Goal: Task Accomplishment & Management: Manage account settings

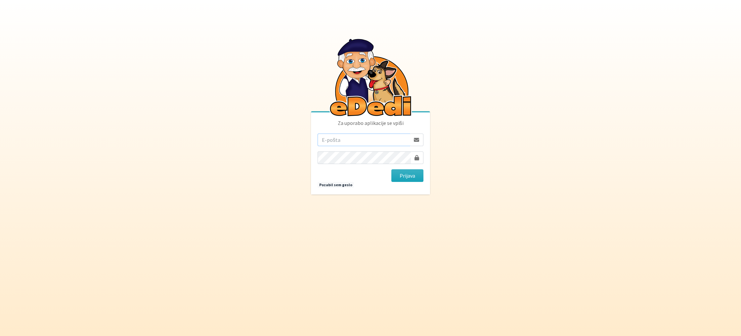
type input "skali.gen@gmail.com"
click at [407, 178] on button "Prijava" at bounding box center [407, 175] width 32 height 13
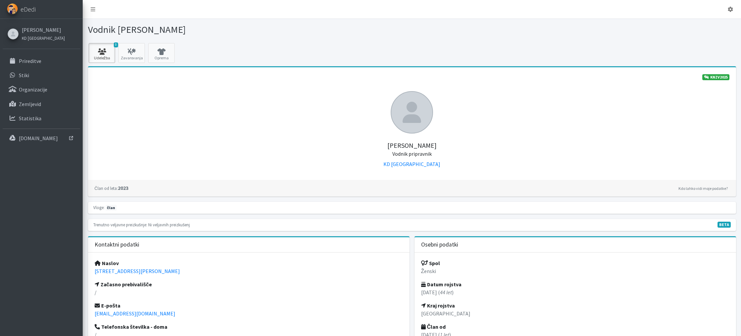
click at [108, 55] on link "0 Udeležba" at bounding box center [102, 53] width 26 height 20
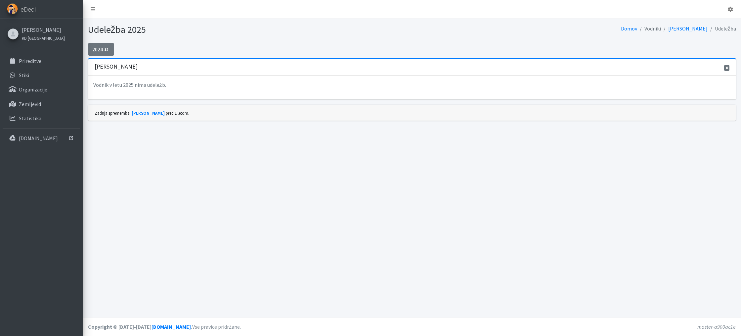
click at [108, 50] on span "12" at bounding box center [106, 50] width 7 height 6
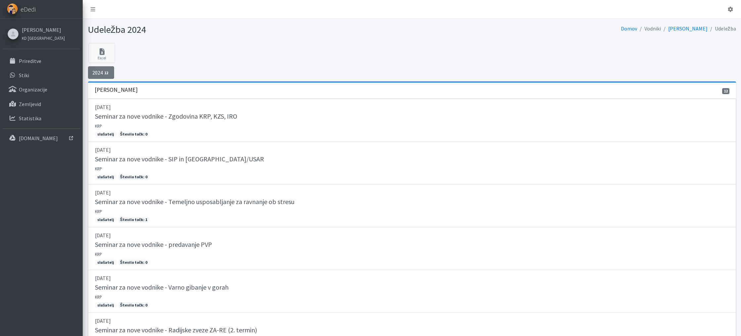
click at [102, 72] on link "2024 12" at bounding box center [101, 72] width 26 height 13
click at [104, 57] on link "Excel" at bounding box center [102, 53] width 26 height 20
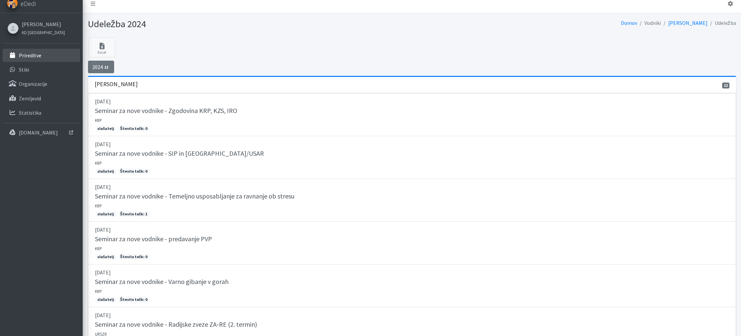
click at [31, 52] on p "Prireditve" at bounding box center [30, 55] width 23 height 7
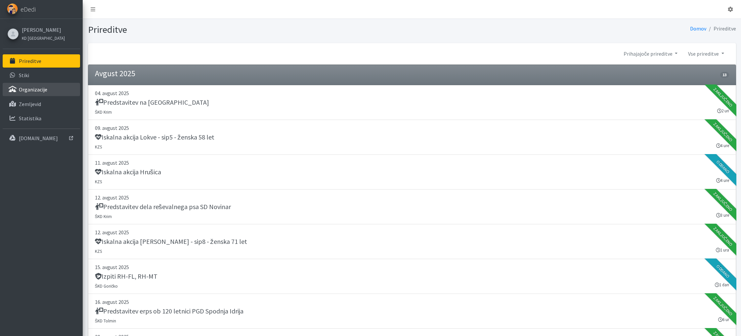
click at [47, 90] on link "Organizacije" at bounding box center [41, 89] width 77 height 13
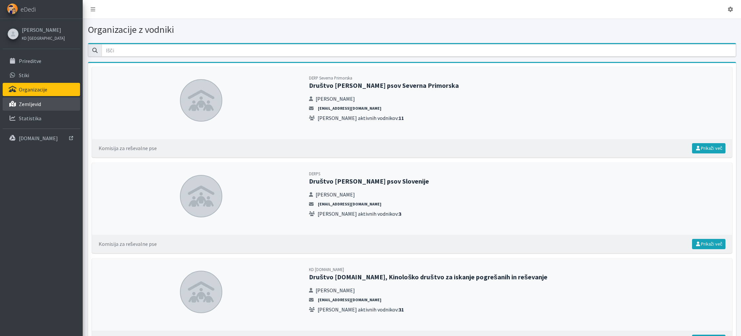
click at [40, 105] on link "Zemljevid" at bounding box center [41, 103] width 77 height 13
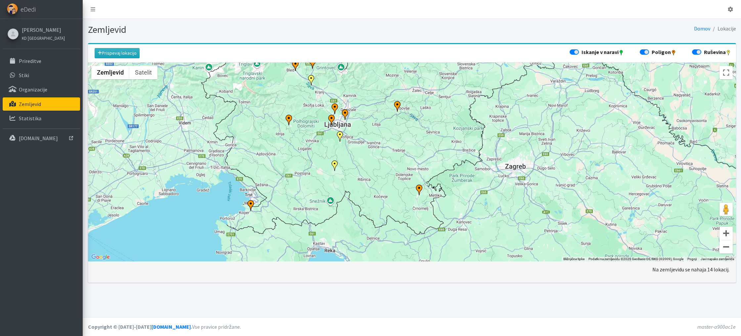
click at [420, 188] on img "ERP Bela krajina" at bounding box center [419, 189] width 11 height 11
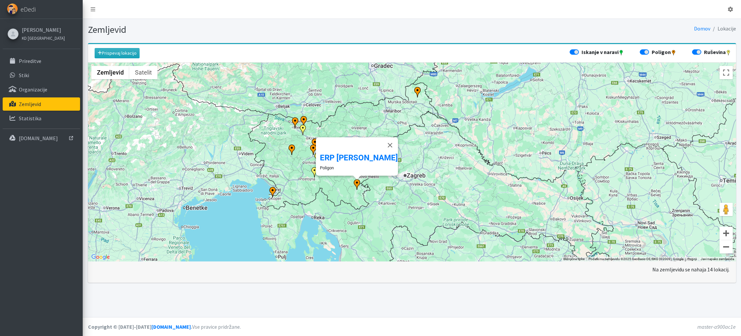
click at [291, 147] on img "ŠKD Žiri" at bounding box center [292, 149] width 11 height 11
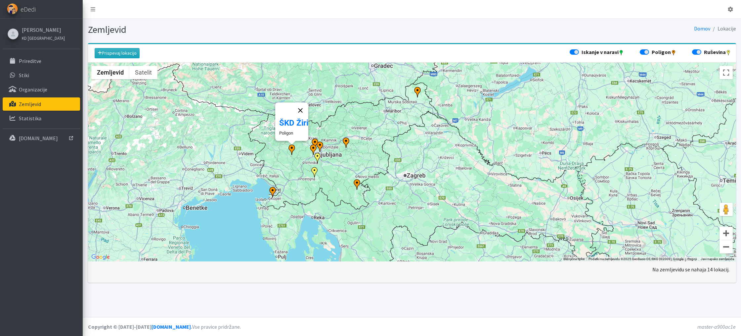
click at [303, 108] on button "Zapri" at bounding box center [301, 110] width 16 height 16
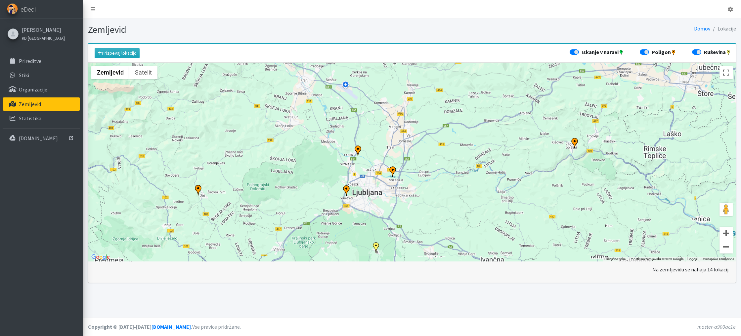
click at [358, 144] on div "Za premikanje pritisnite puščične tipke." at bounding box center [412, 162] width 648 height 199
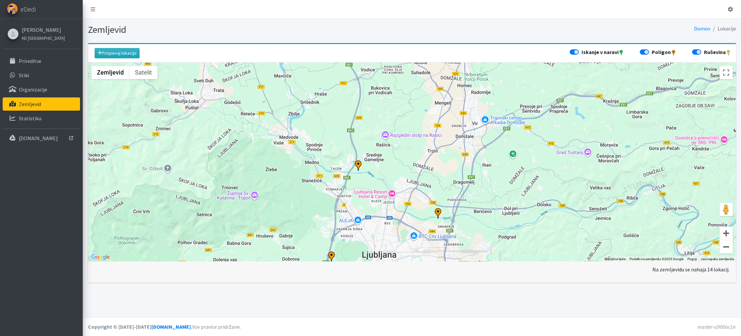
click at [359, 162] on img "SAR.SI" at bounding box center [358, 165] width 11 height 11
click at [17, 11] on link "eDedi" at bounding box center [41, 9] width 83 height 19
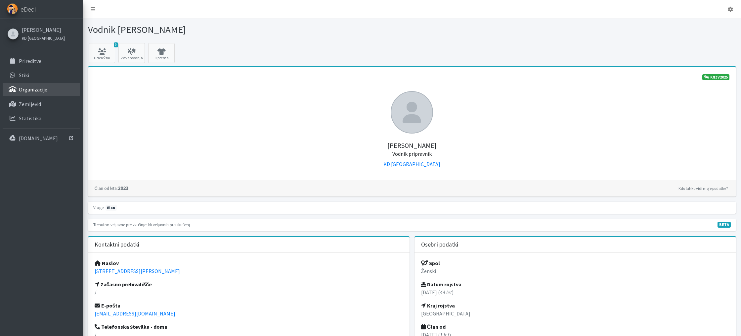
click at [38, 88] on p "Organizacije" at bounding box center [33, 89] width 28 height 7
